Goal: Information Seeking & Learning: Understand process/instructions

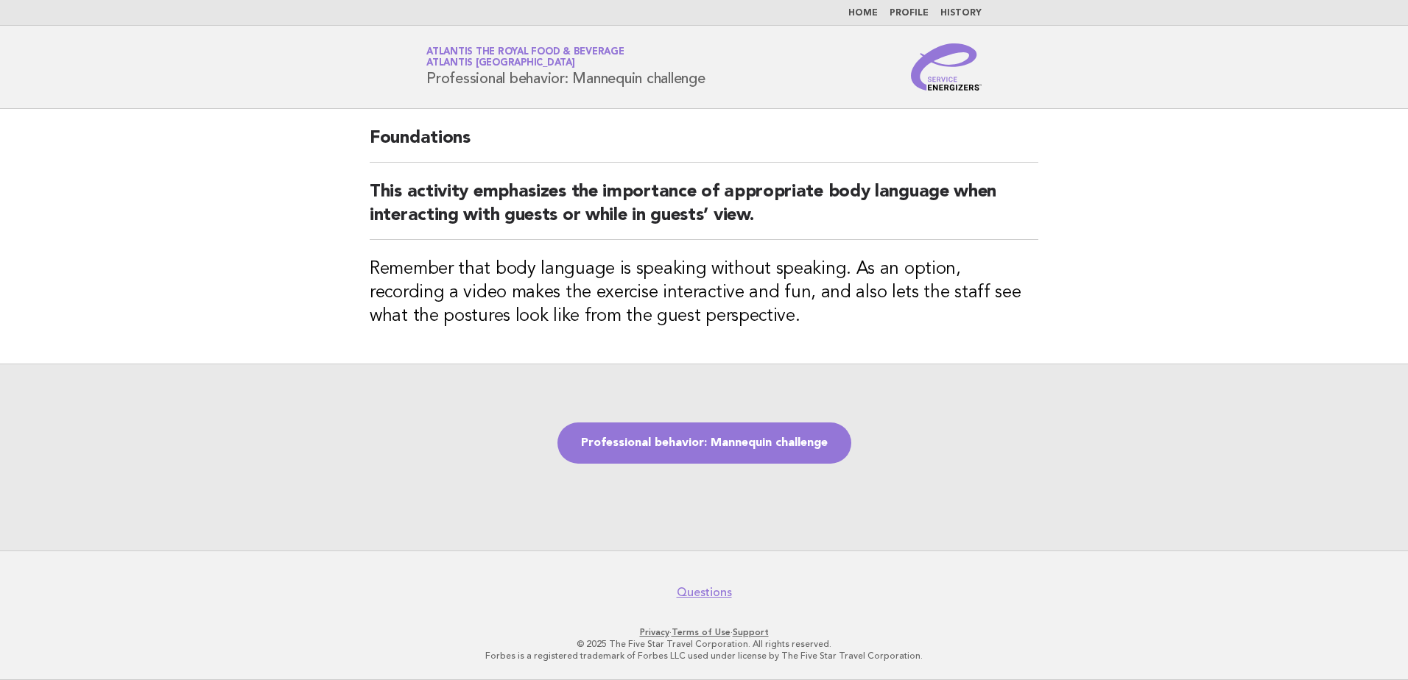
click at [958, 80] on img at bounding box center [946, 66] width 71 height 47
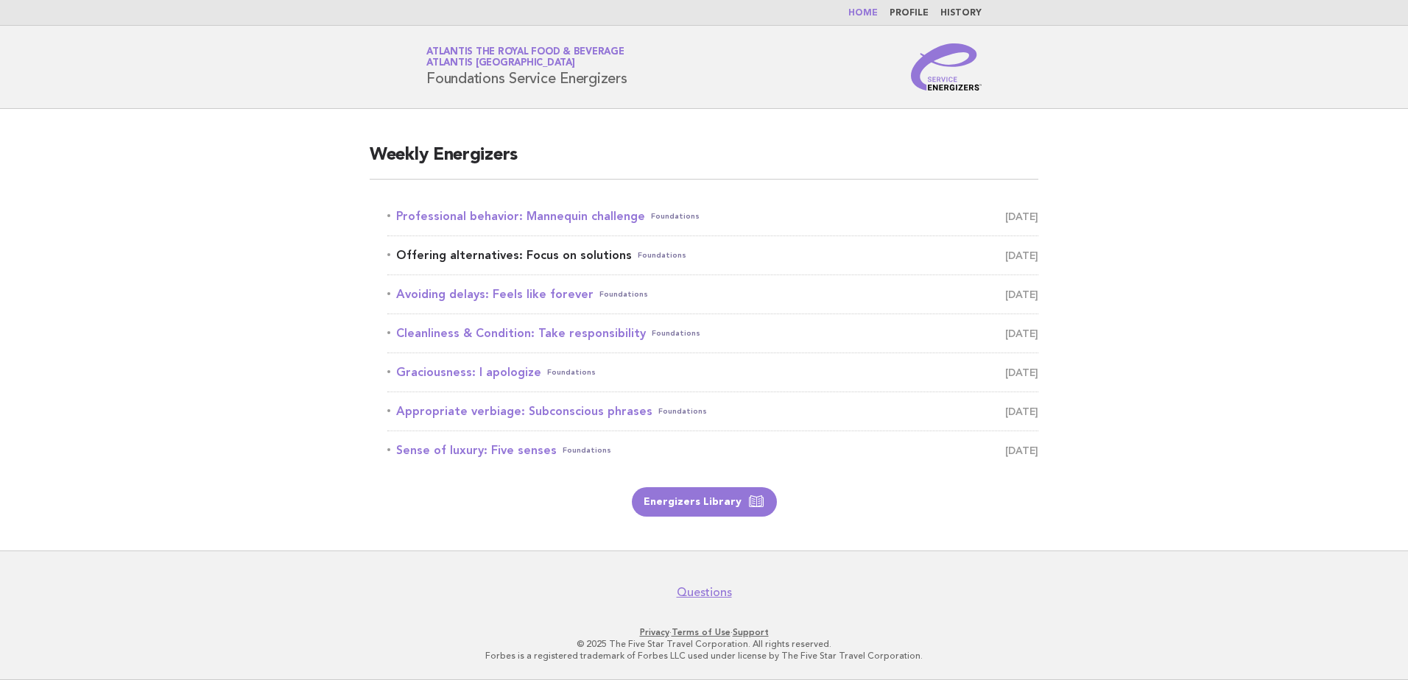
click at [502, 253] on link "Offering alternatives: Focus on solutions Foundations [DATE]" at bounding box center [712, 255] width 651 height 21
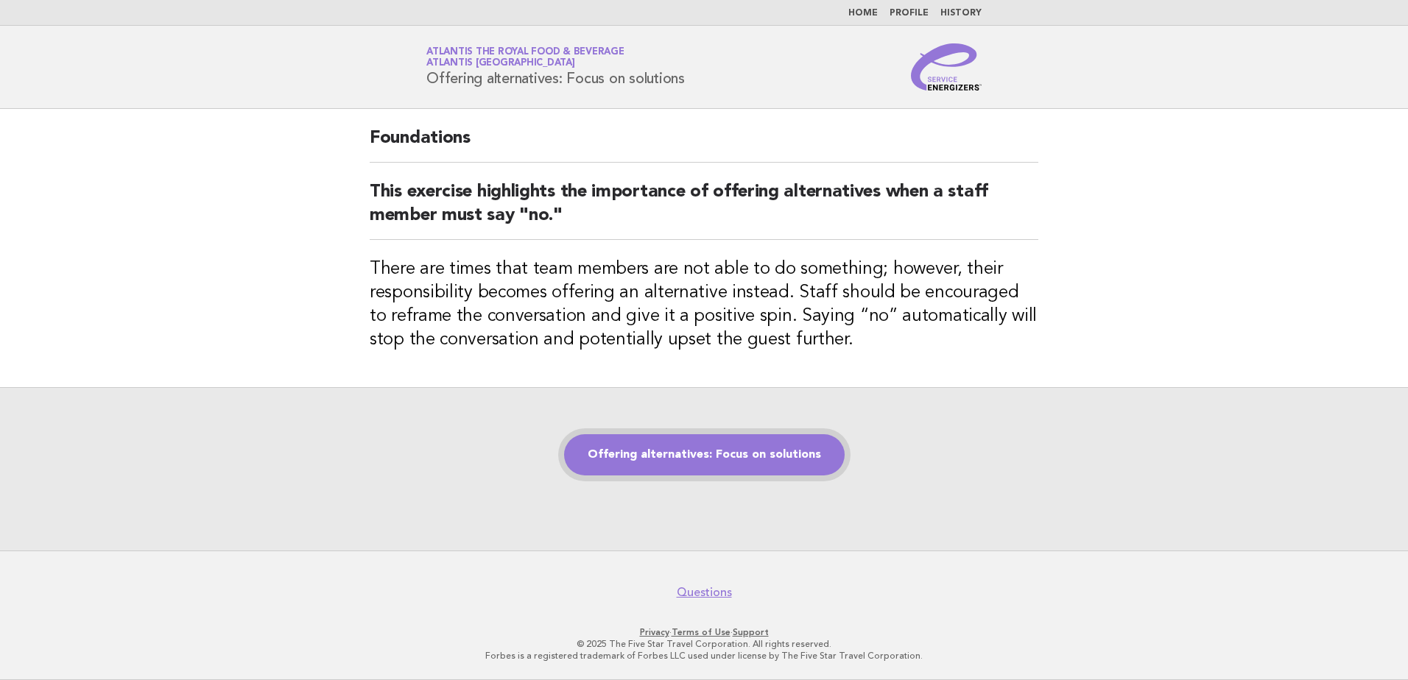
click at [756, 447] on link "Offering alternatives: Focus on solutions" at bounding box center [704, 454] width 281 height 41
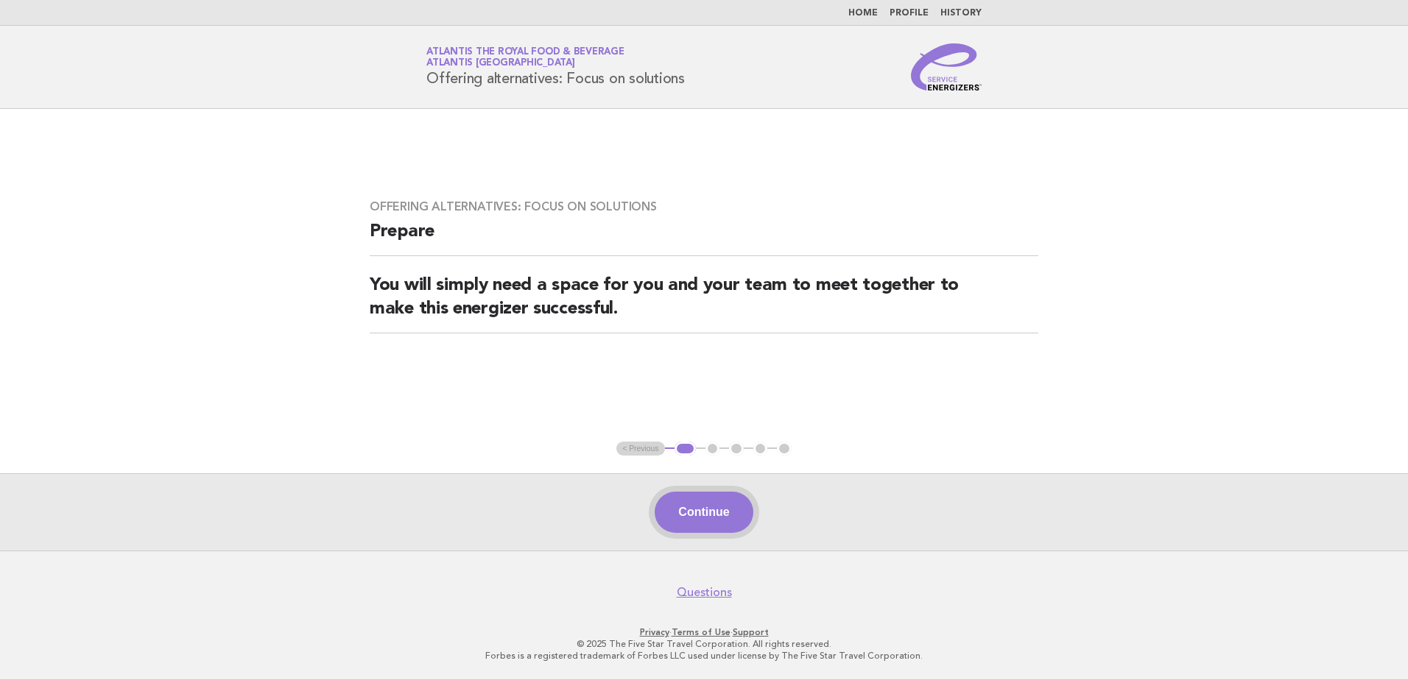
click at [705, 517] on button "Continue" at bounding box center [704, 512] width 98 height 41
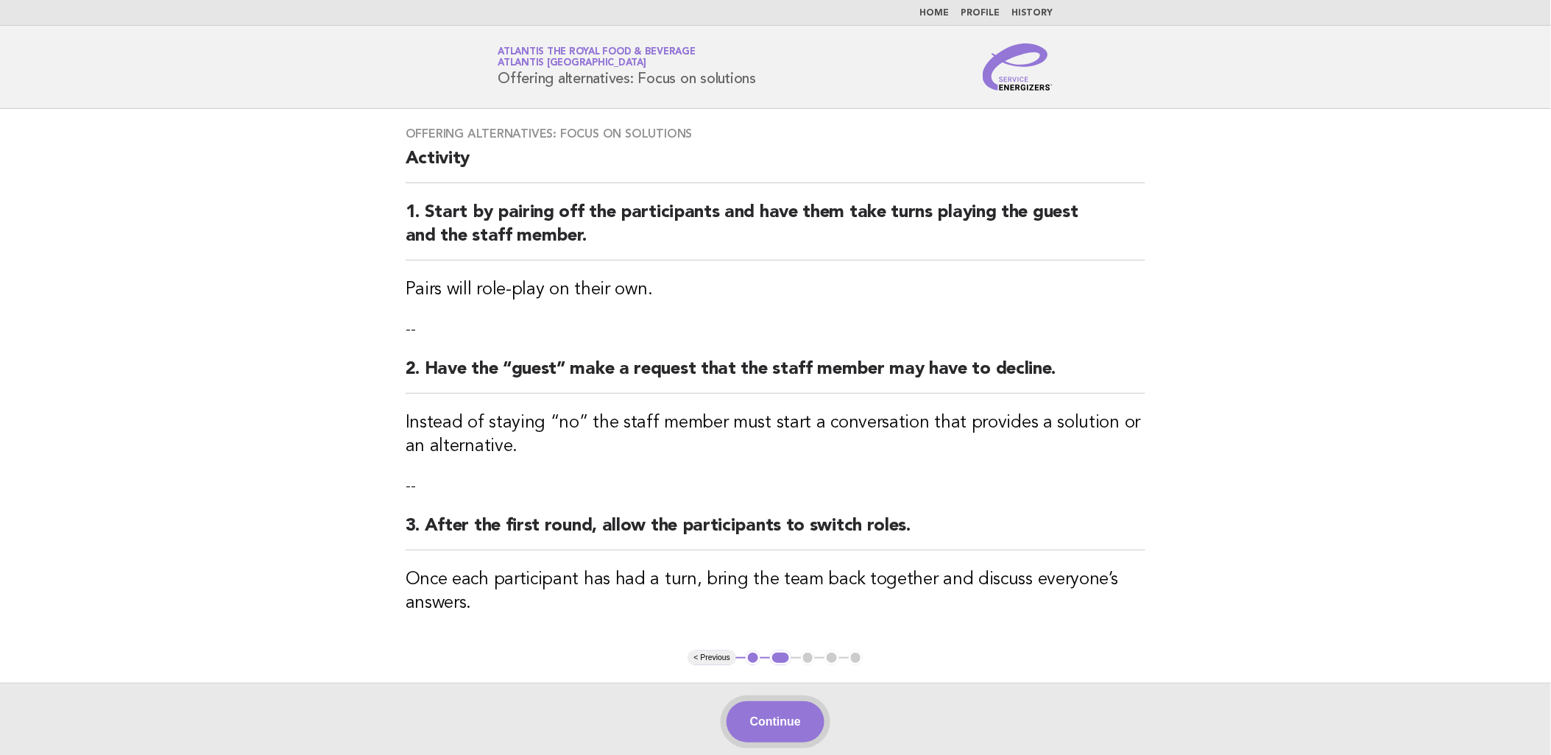
click at [778, 680] on button "Continue" at bounding box center [776, 722] width 98 height 41
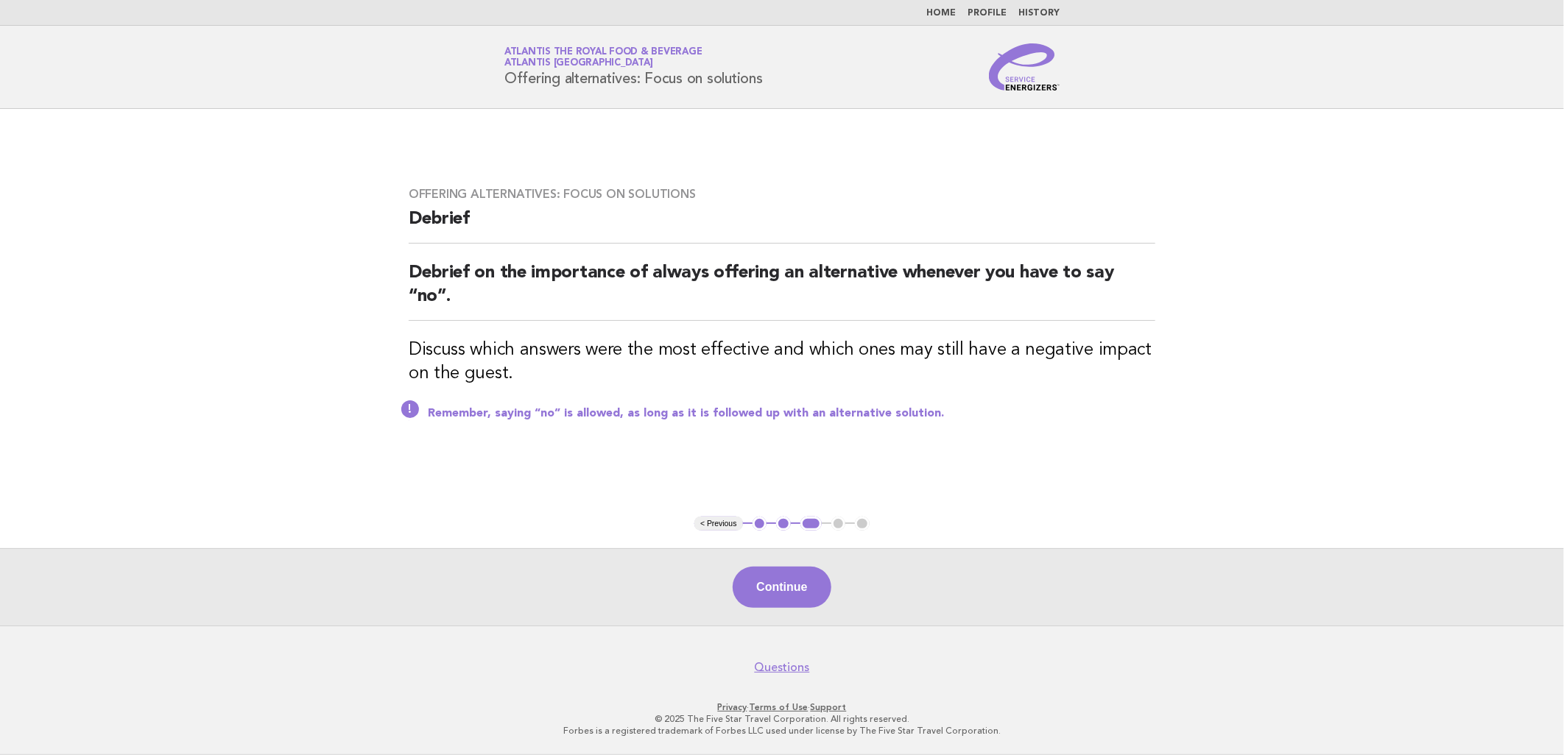
click at [1023, 84] on img at bounding box center [1024, 66] width 71 height 47
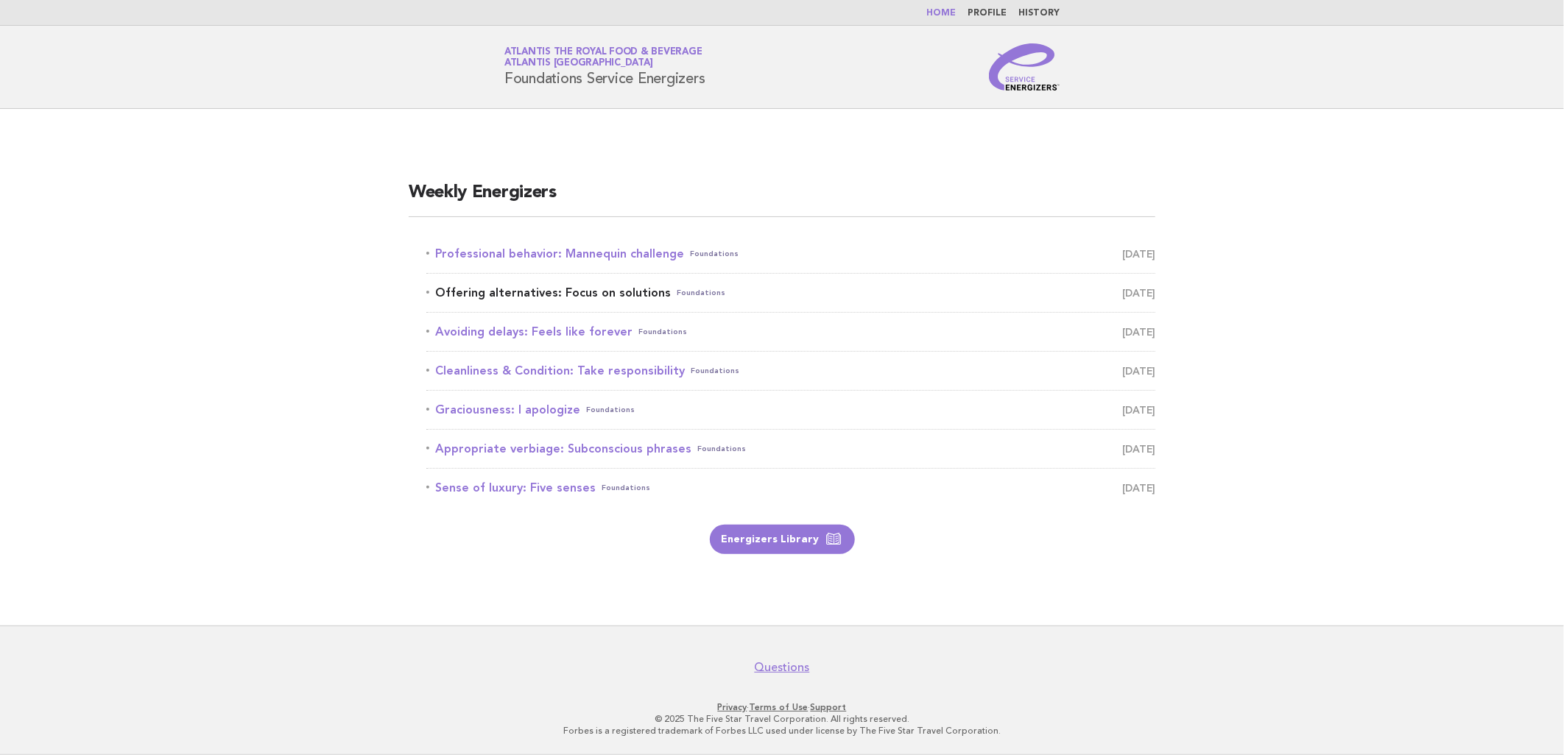
click at [568, 289] on link "Offering alternatives: Focus on solutions Foundations September 6" at bounding box center [790, 293] width 729 height 21
